Goal: Navigation & Orientation: Understand site structure

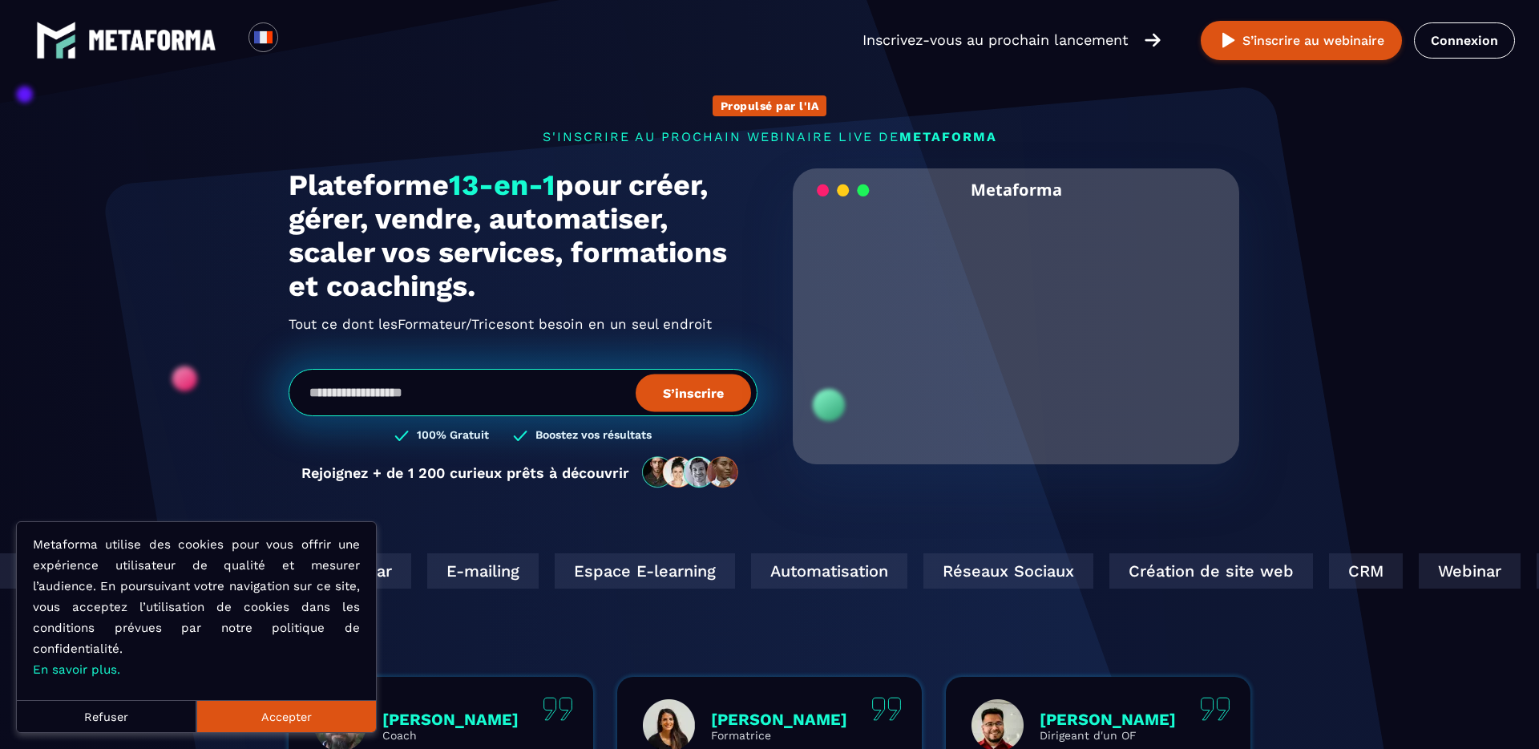
click at [259, 712] on button "Accepter" at bounding box center [286, 716] width 180 height 32
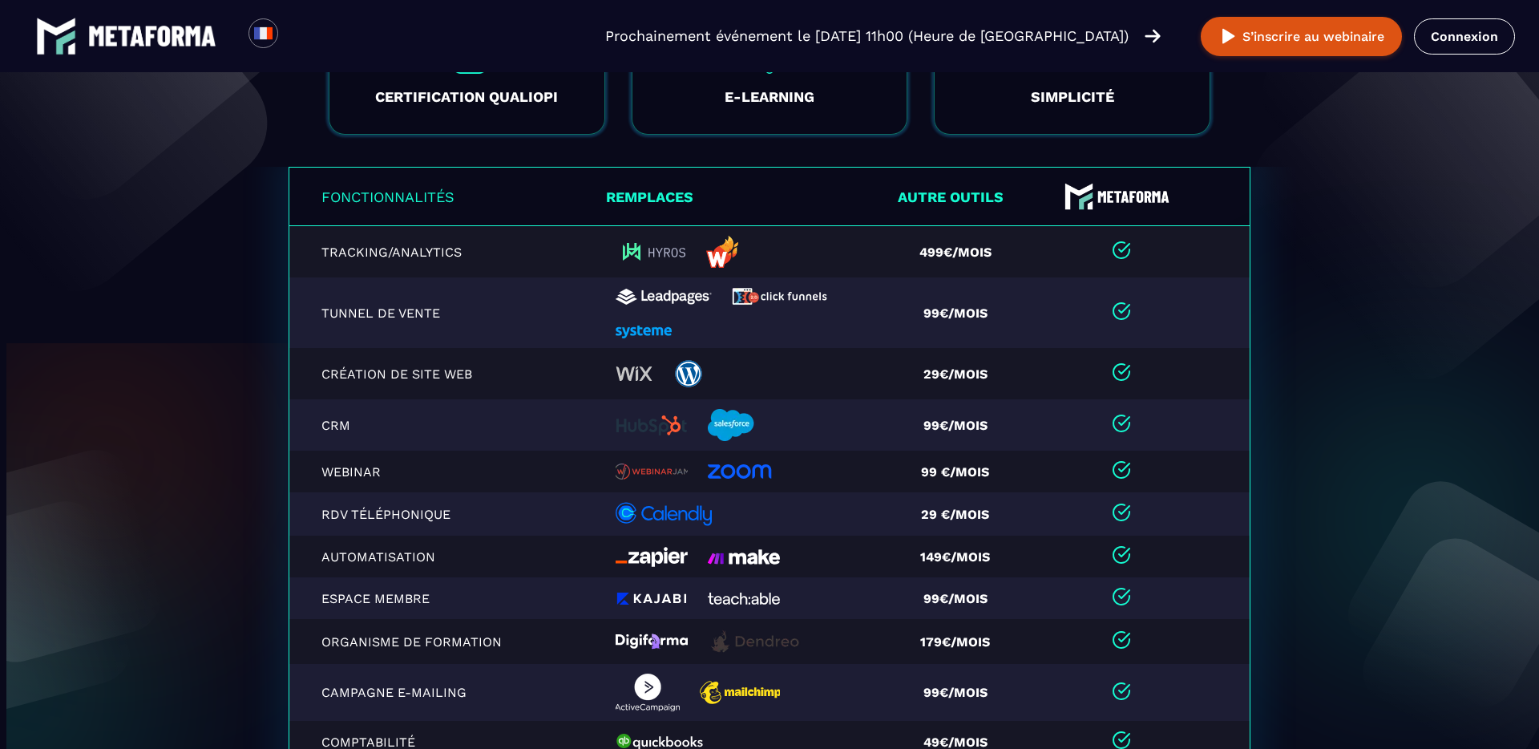
scroll to position [18, 0]
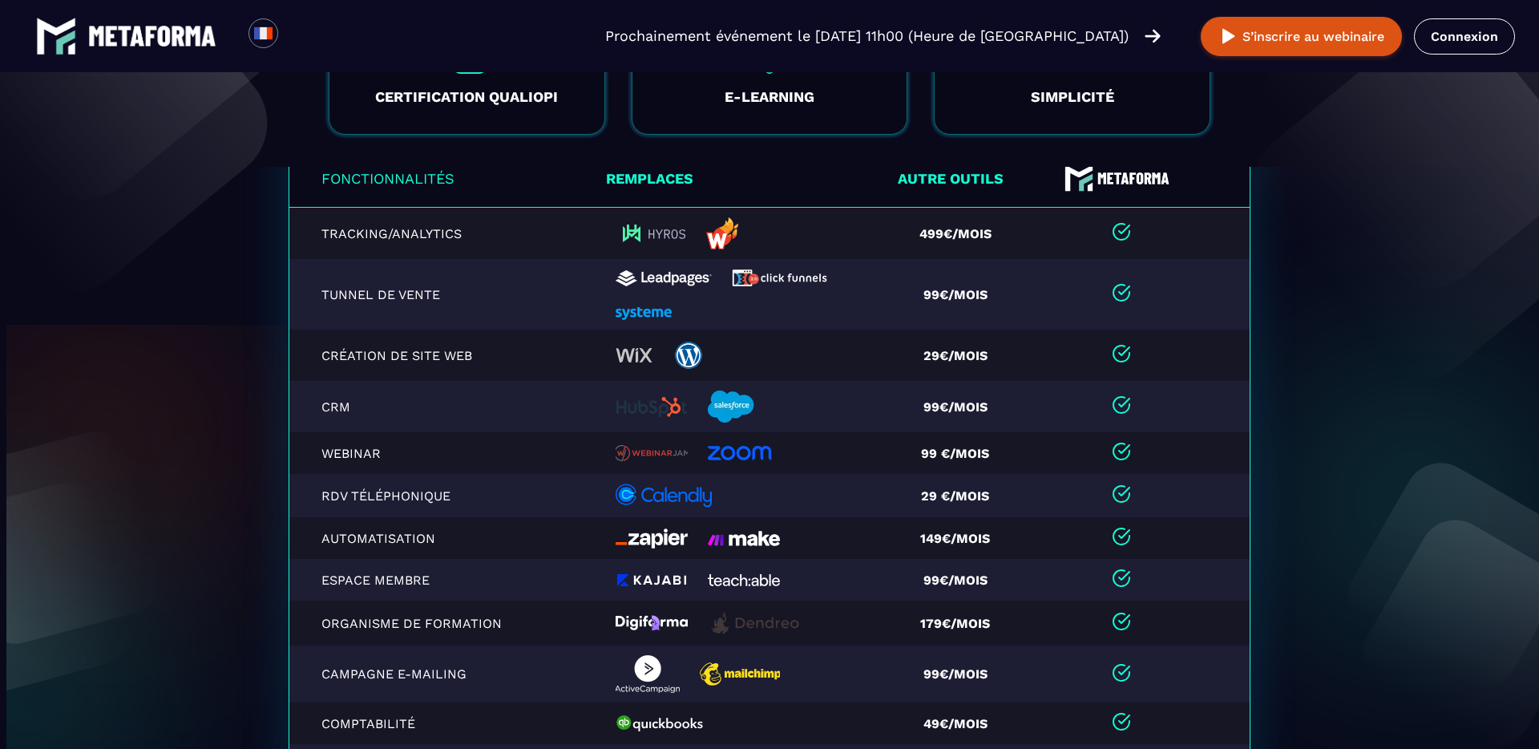
click at [152, 18] on link at bounding box center [126, 36] width 180 height 40
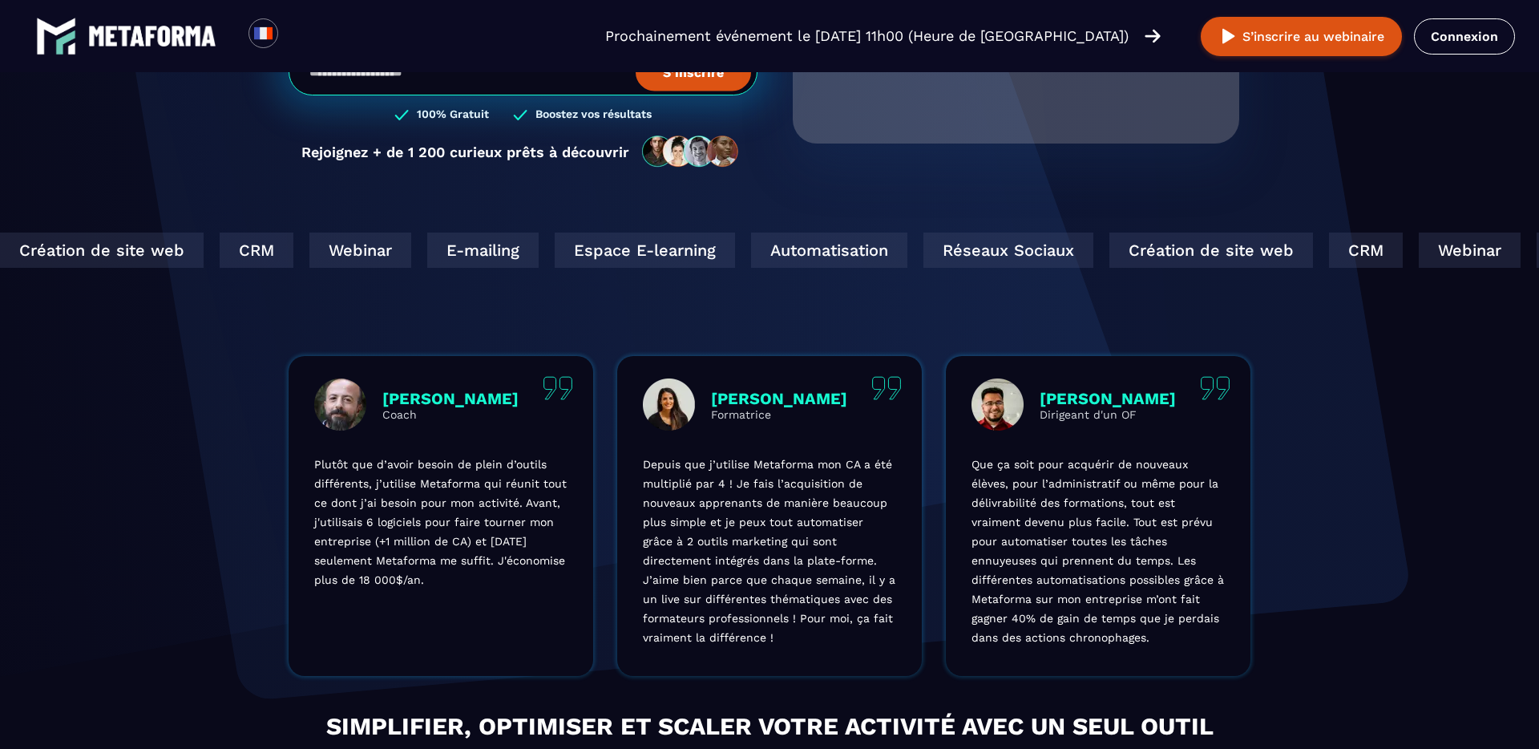
scroll to position [414, 0]
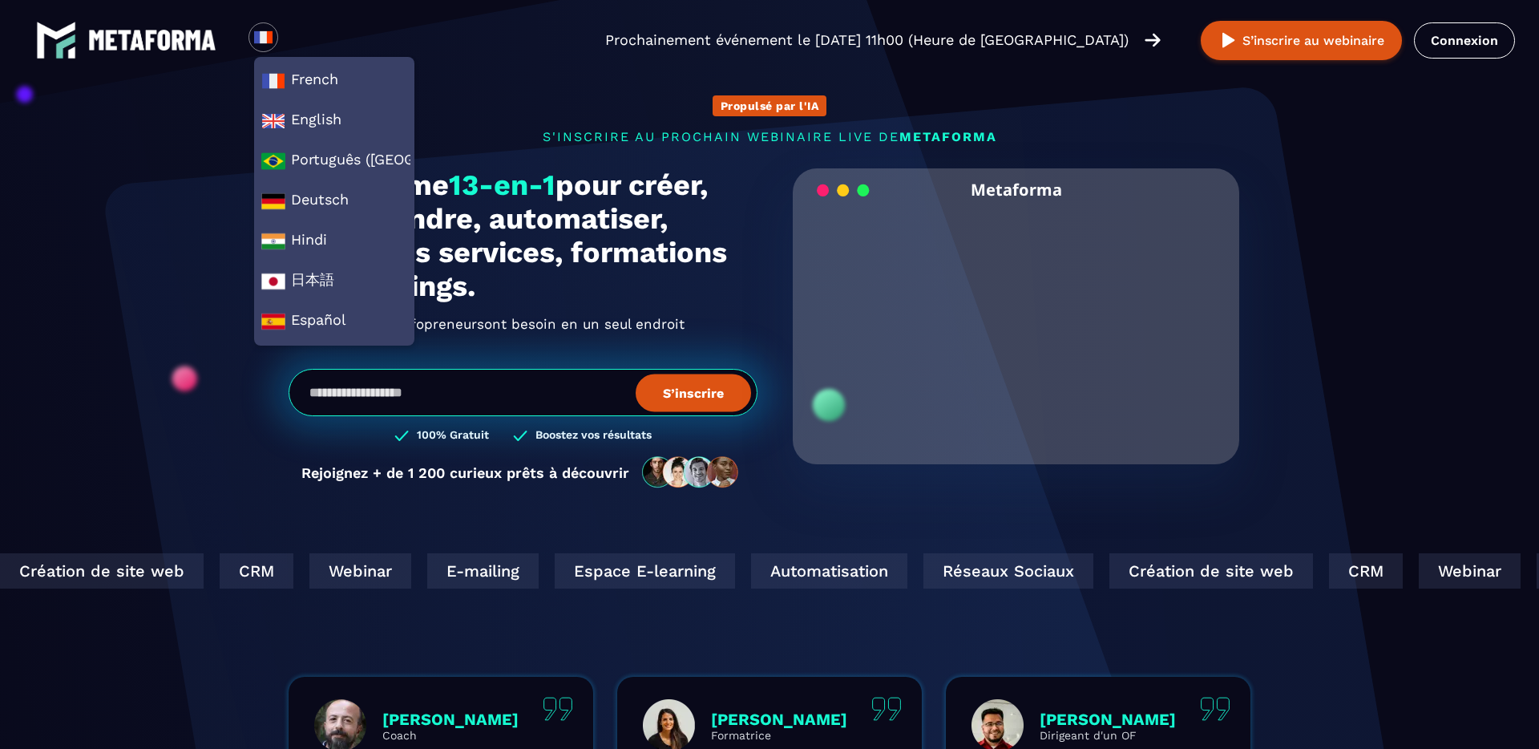
click at [666, 236] on h1 "Plateforme 13-en-1 pour créer, gérer, vendre, automatiser, scaler vos services,…" at bounding box center [523, 235] width 469 height 135
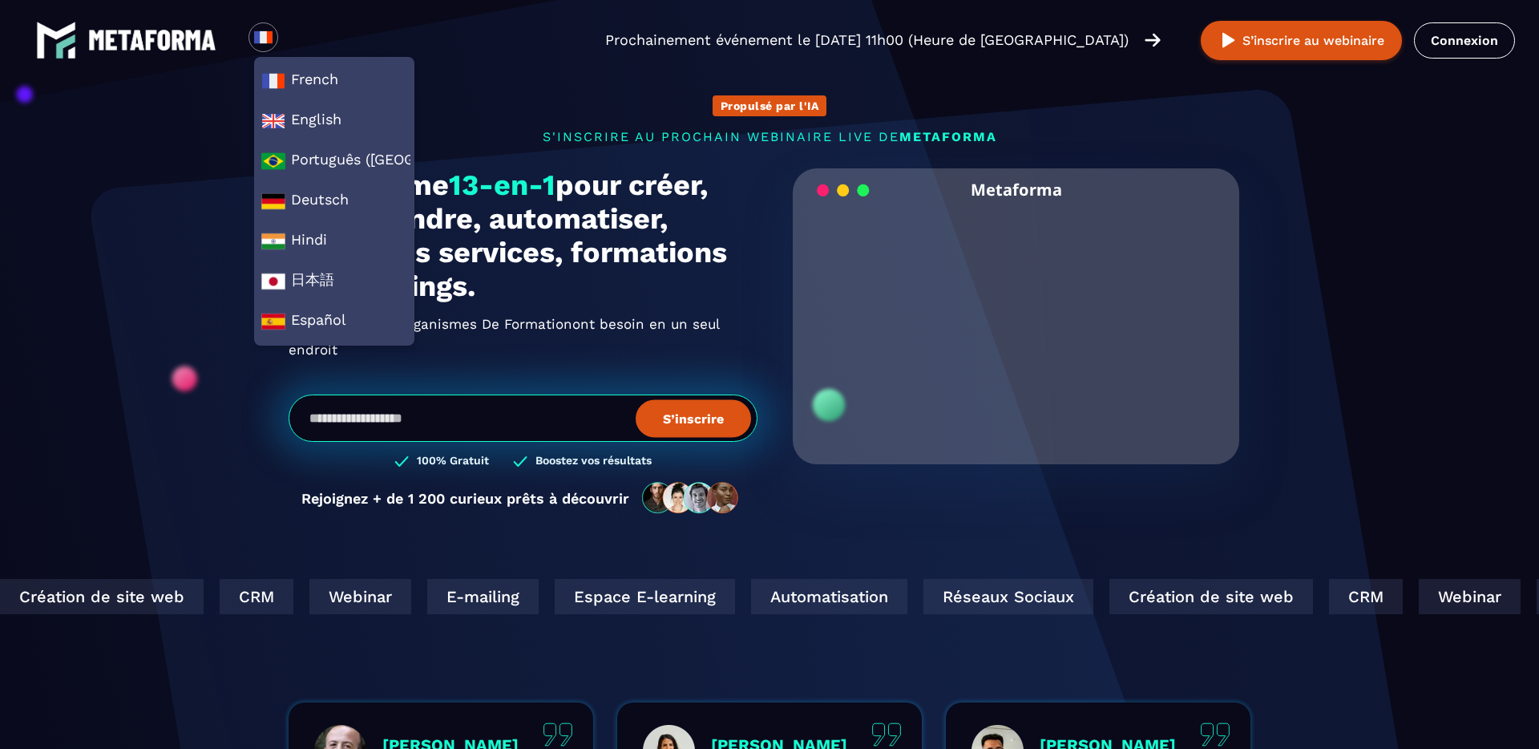
click at [480, 89] on div "Propulsé par l'IA s'inscrire au prochain webinaire live de METAFORMA Prochainem…" at bounding box center [770, 297] width 994 height 468
click at [479, 370] on div "Plateforme 13-en-1 pour créer, gérer, vendre, automatiser, scaler vos services,…" at bounding box center [523, 349] width 469 height 362
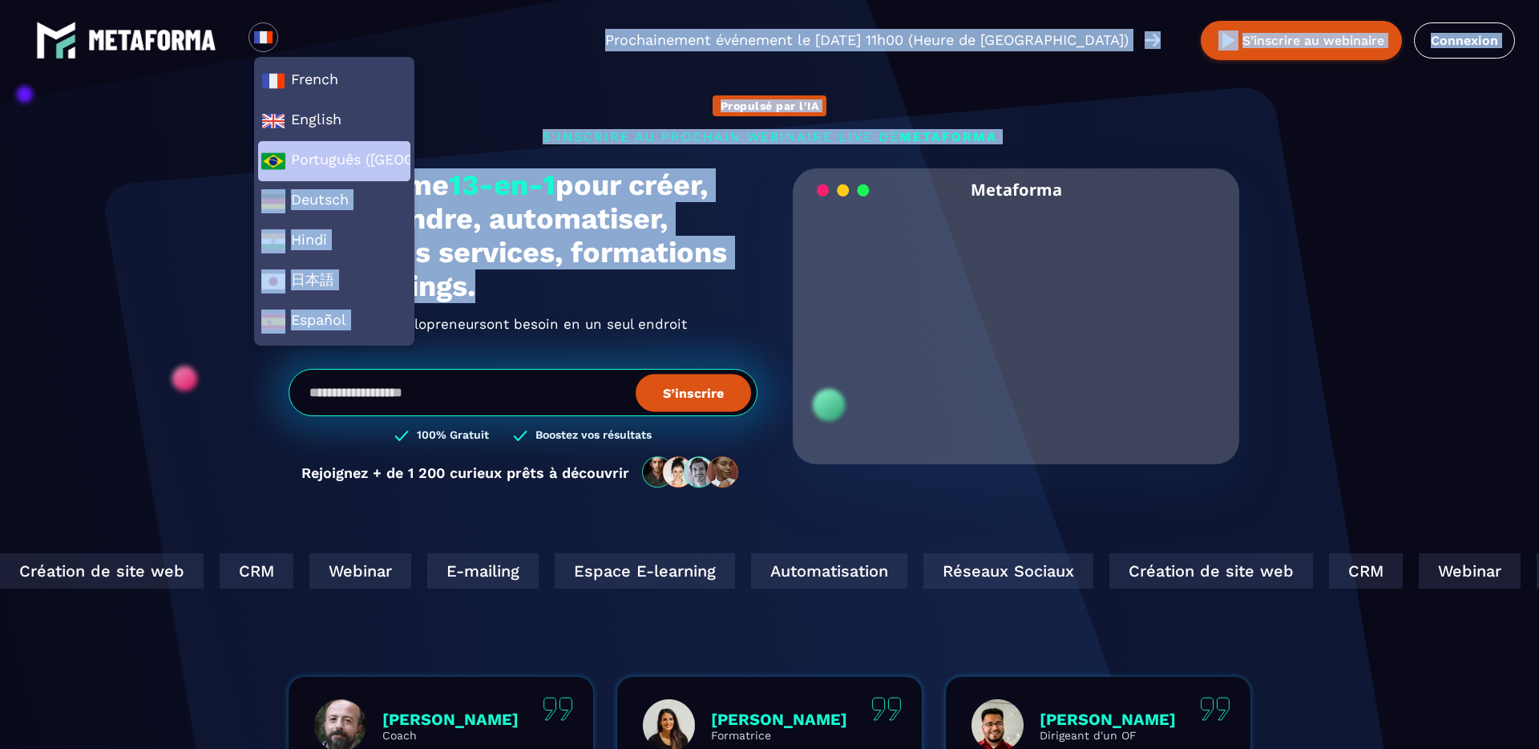
drag, startPoint x: 469, startPoint y: 289, endPoint x: 299, endPoint y: 180, distance: 201.9
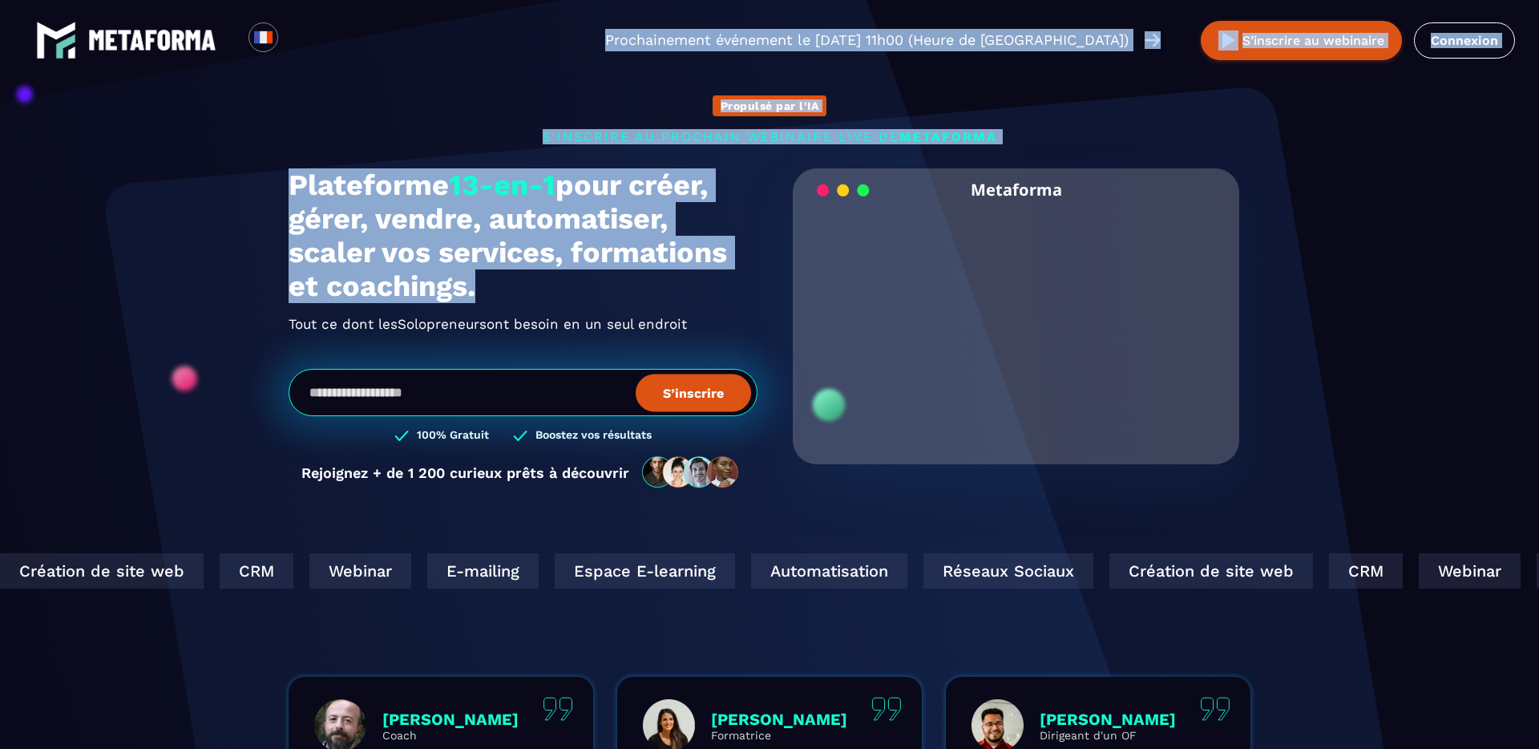
copy div "Português ([GEOGRAPHIC_DATA]) Deutsch Hindi 日本語 Español Prochainement événement…"
